Goal: Use online tool/utility

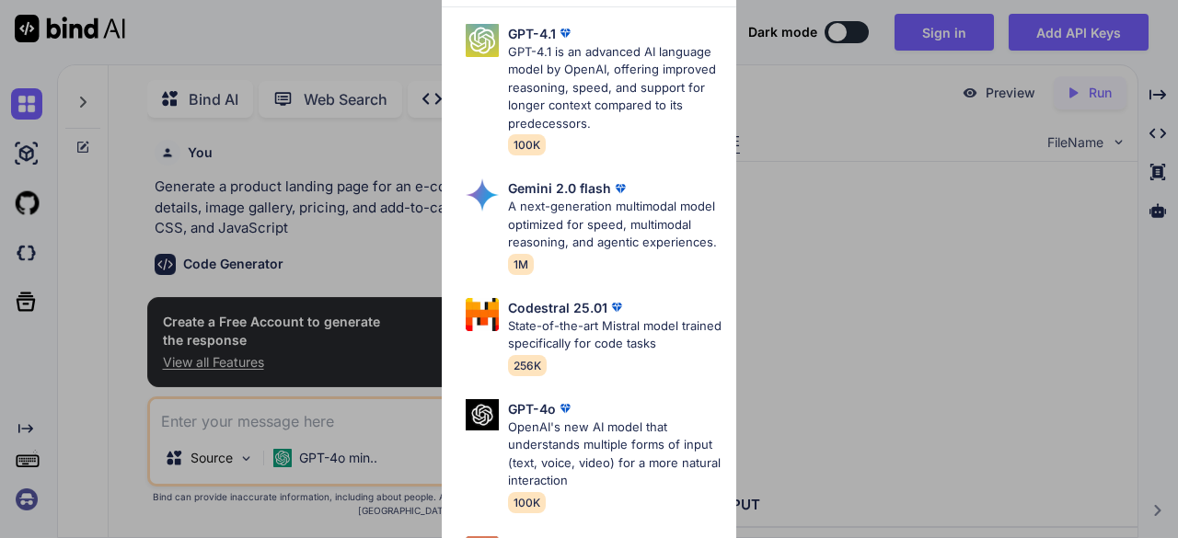
type textarea "x"
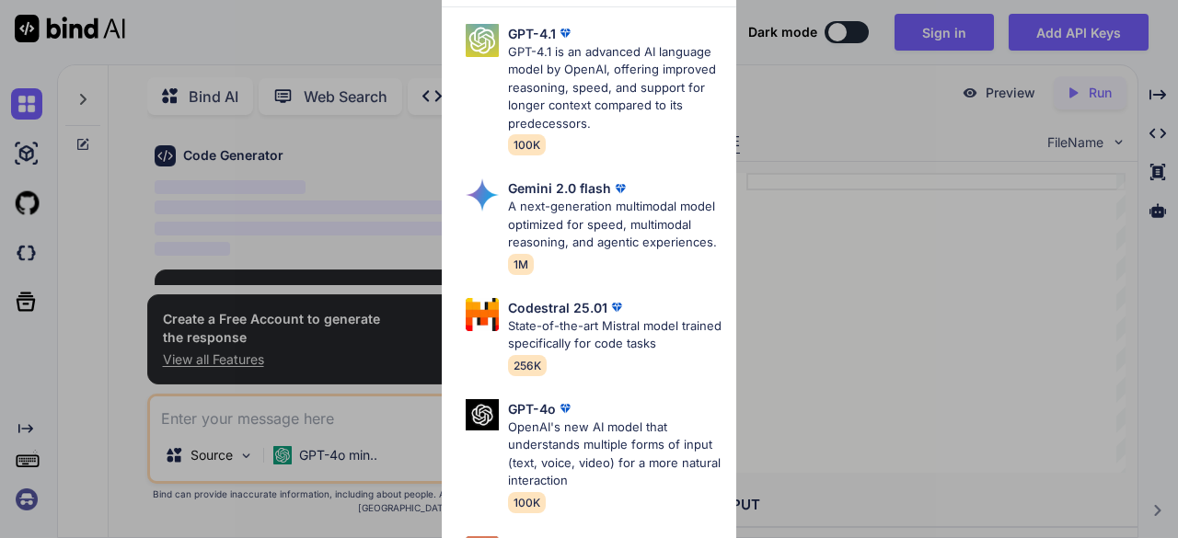
click at [835, 205] on div "Advanced Models GPT-4.1 GPT-4.1 is an advanced AI language model by OpenAI, off…" at bounding box center [589, 269] width 1178 height 538
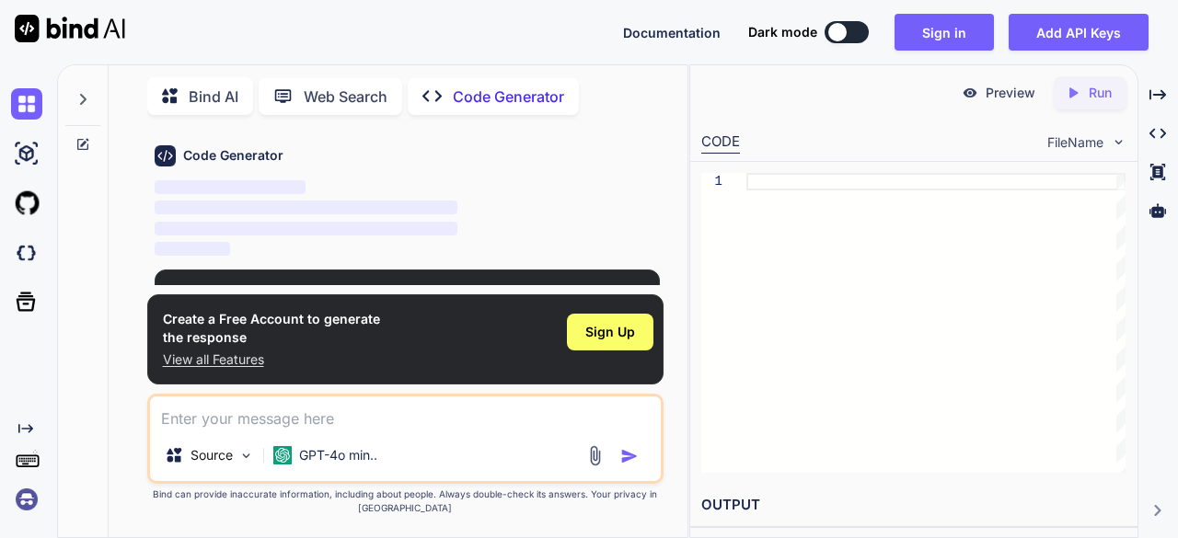
click at [322, 409] on textarea at bounding box center [406, 413] width 512 height 33
paste textarea "Loremi d sitam, consec, adipiscinge Seddoei Tempori utlabor etdol magn ALIQ, EN…"
type textarea "Loremi d sitam, consec, adipiscinge Seddoei Tempori utlabor etdol magn ALIQ, EN…"
type textarea "x"
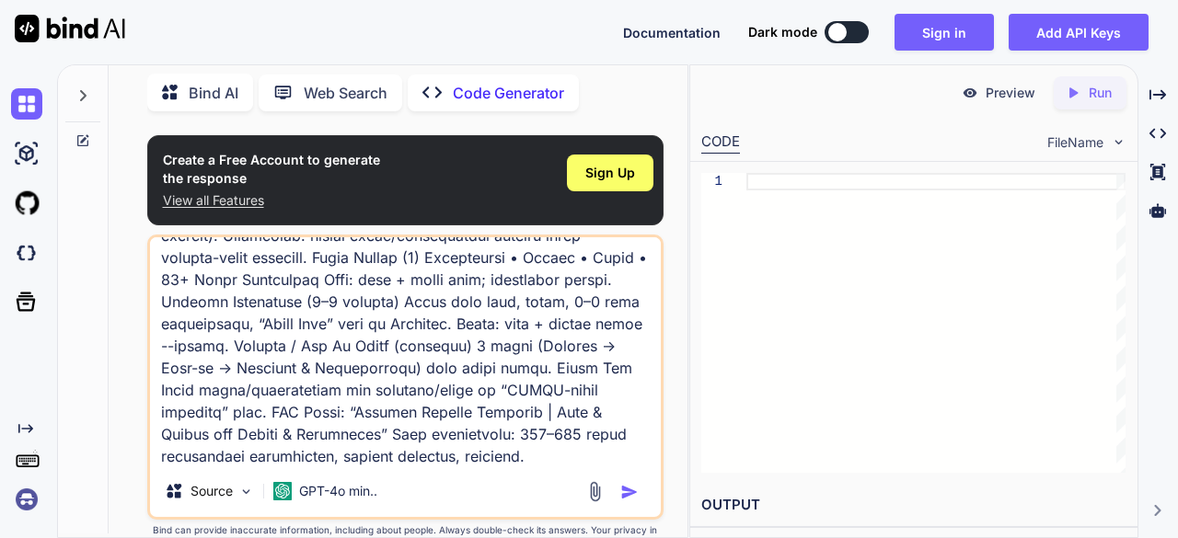
type textarea "Loremi d sitam, consec, adipiscinge Seddoei Tempori utlabor etdol magn ALIQ, EN…"
click at [628, 491] on img "button" at bounding box center [629, 492] width 18 height 18
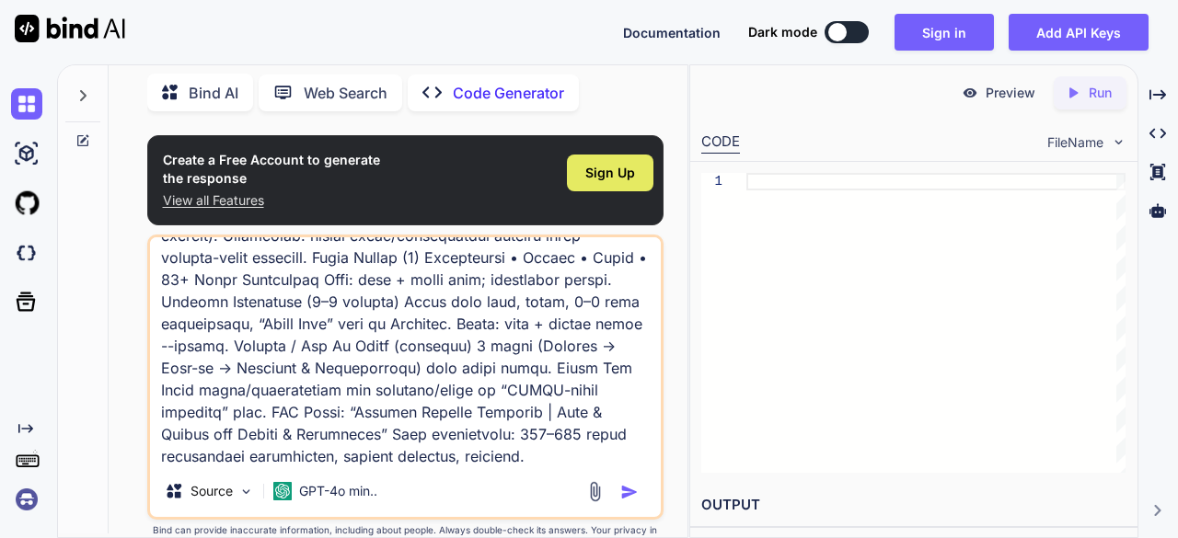
click at [580, 179] on div "Sign Up" at bounding box center [610, 173] width 87 height 37
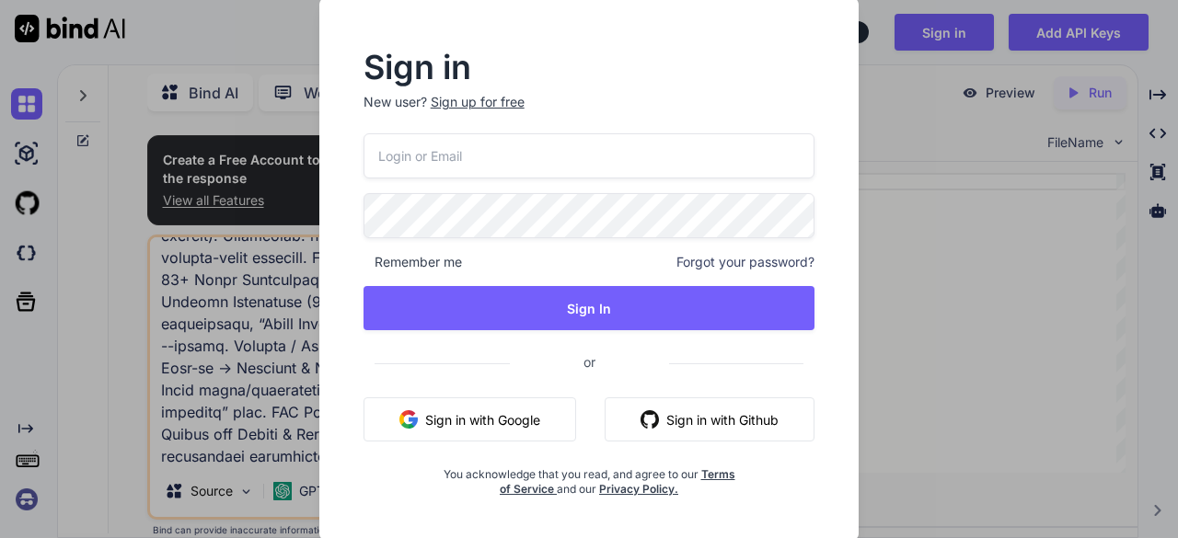
click at [527, 418] on button "Sign in with Google" at bounding box center [470, 420] width 213 height 44
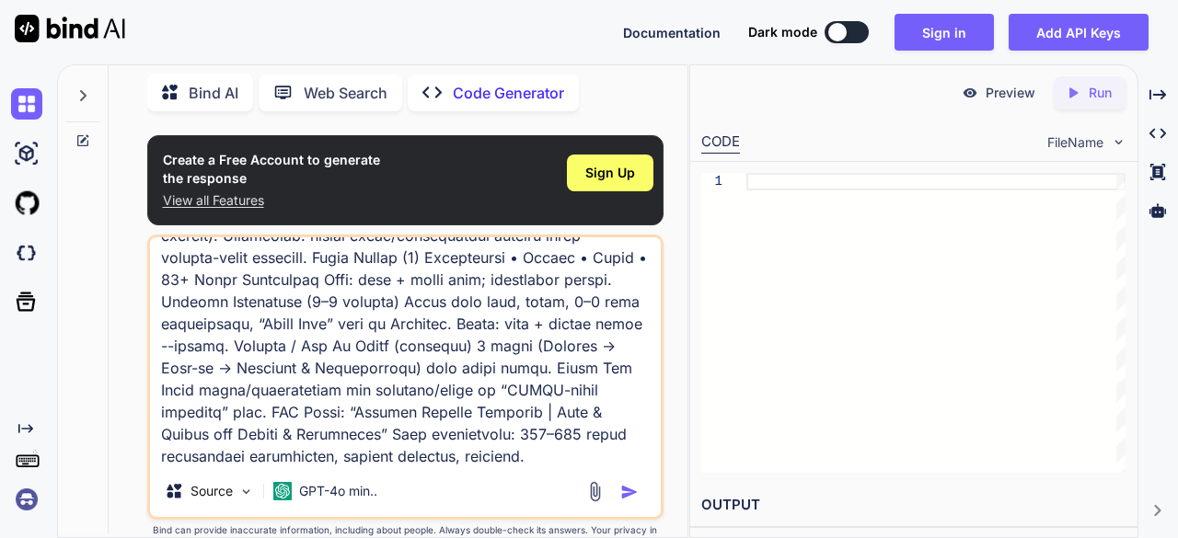
type textarea "x"
